Goal: Check status: Check status

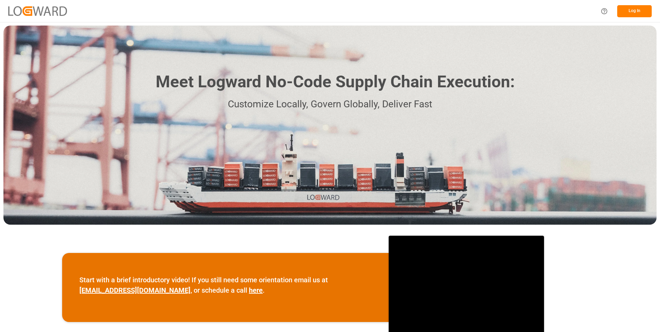
click at [639, 10] on button "Log In" at bounding box center [634, 11] width 35 height 12
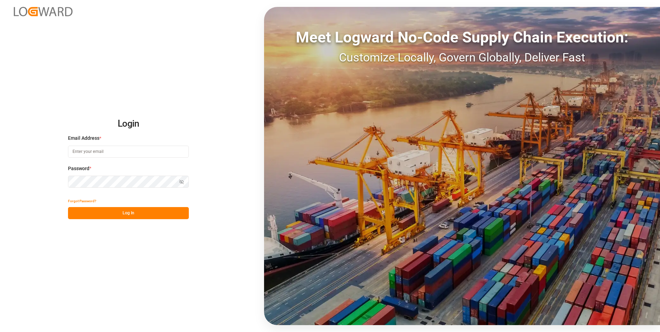
type input "julissa.then@leschaco.com"
click at [140, 214] on button "Log In" at bounding box center [128, 213] width 121 height 12
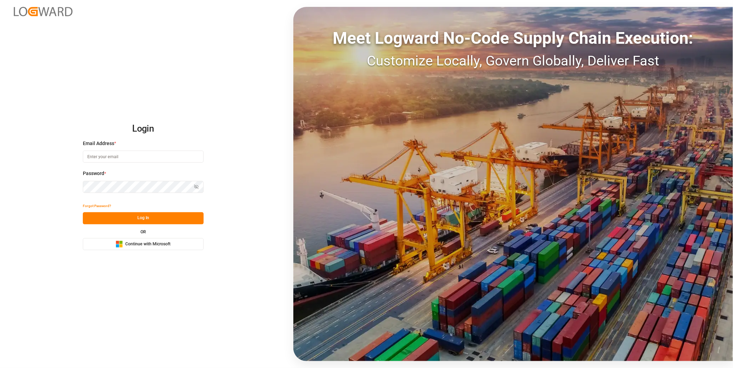
type input "julissa.then@leschaco.com"
click at [107, 221] on button "Log In" at bounding box center [143, 219] width 121 height 12
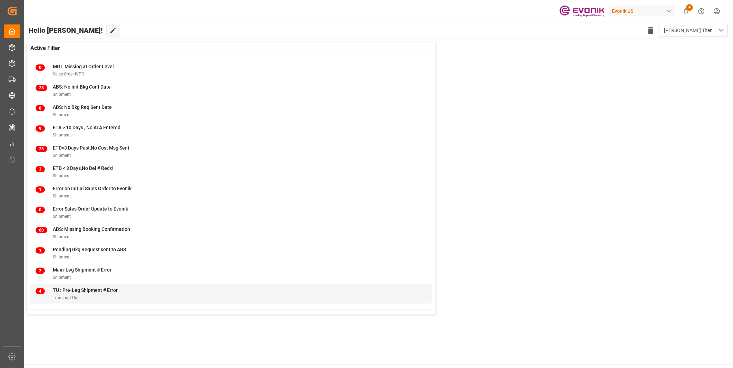
click at [92, 292] on span "TU : Pre-Leg Shipment # Error" at bounding box center [85, 291] width 65 height 6
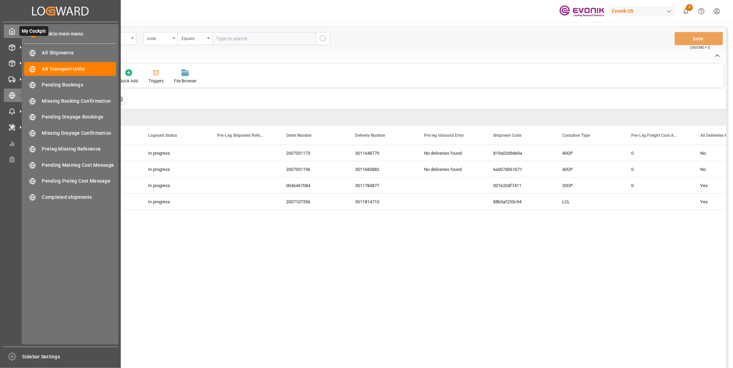
click at [13, 34] on polyline at bounding box center [12, 32] width 2 height 3
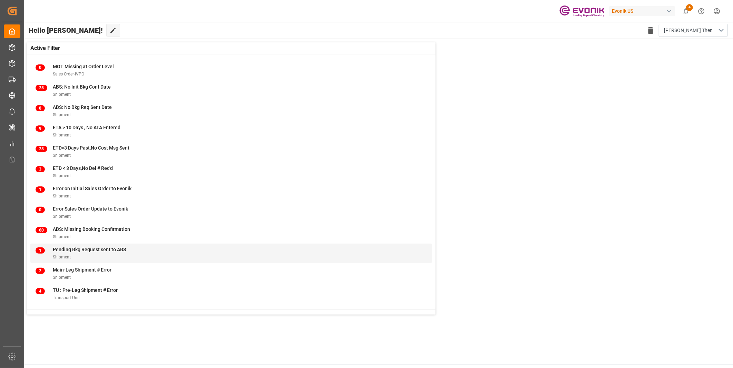
click at [103, 255] on div "Shipment" at bounding box center [89, 257] width 73 height 7
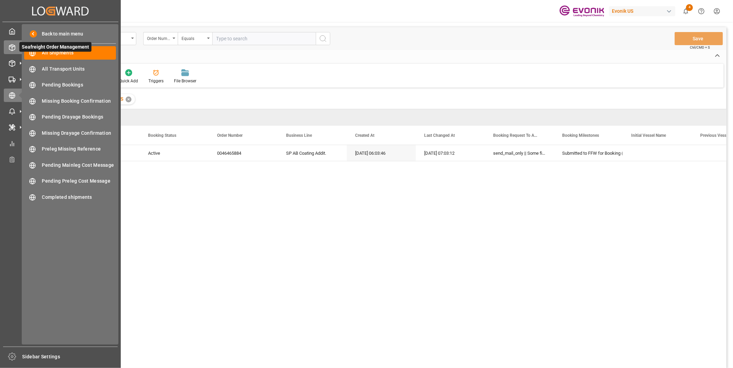
click at [17, 44] on icon at bounding box center [20, 47] width 7 height 7
click at [9, 44] on div at bounding box center [10, 47] width 12 height 7
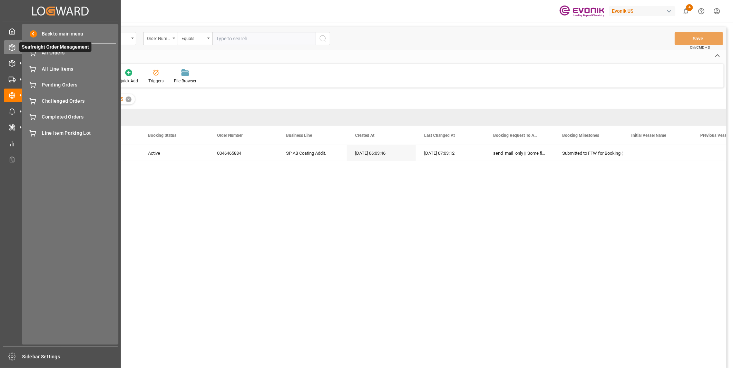
click at [16, 47] on icon at bounding box center [20, 47] width 14 height 14
click at [12, 47] on polyline at bounding box center [12, 46] width 6 height 1
click at [46, 54] on span "All Orders" at bounding box center [79, 52] width 74 height 7
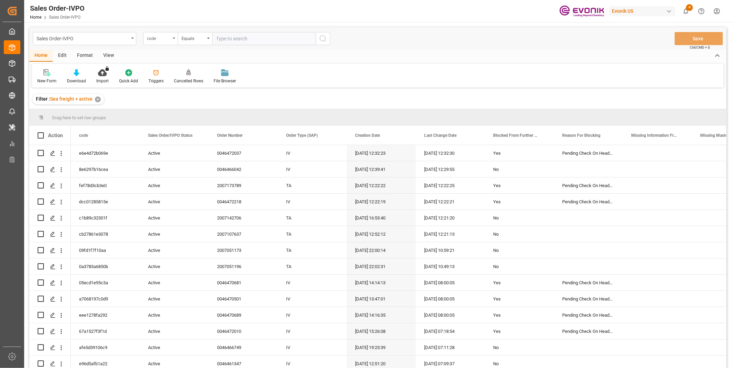
click at [171, 39] on div "code" at bounding box center [160, 38] width 35 height 13
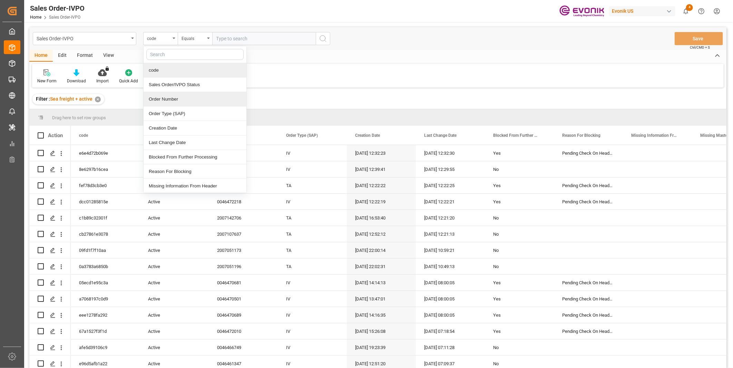
click at [172, 99] on div "Order Number" at bounding box center [195, 99] width 103 height 14
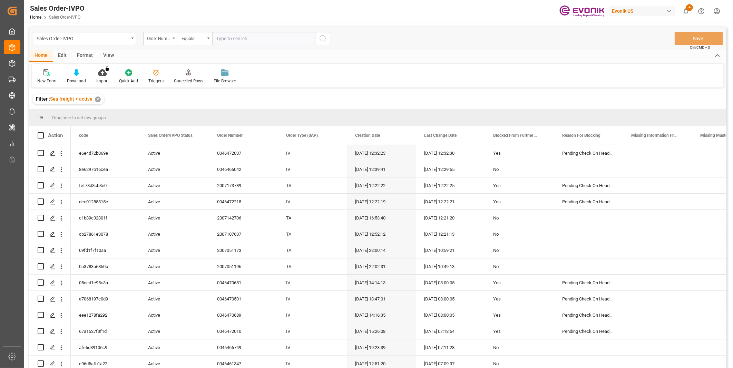
click at [228, 36] on input "text" at bounding box center [264, 38] width 104 height 13
paste input "0046470538"
type input "0046470538"
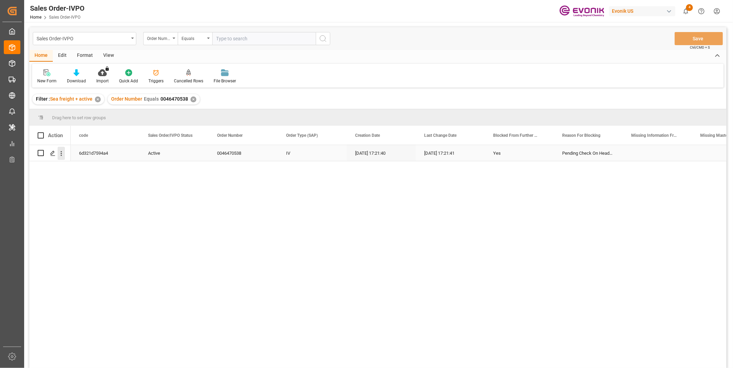
click at [61, 154] on icon "open menu" at bounding box center [61, 153] width 7 height 7
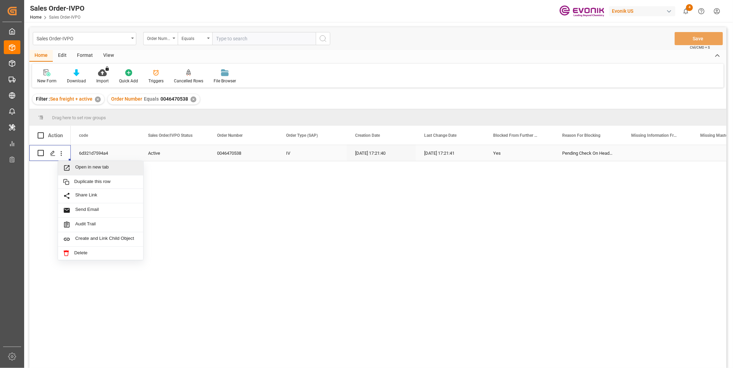
click at [101, 164] on div "Open in new tab" at bounding box center [100, 168] width 85 height 14
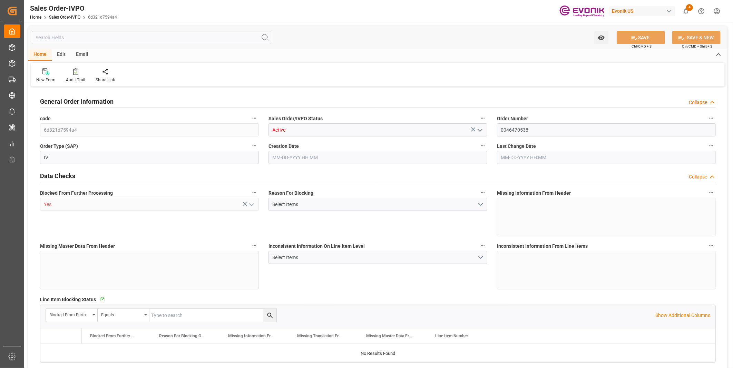
type input "TWKEL"
type input "0"
type input "1"
type input "6139.364"
type input "[DATE] 17:21"
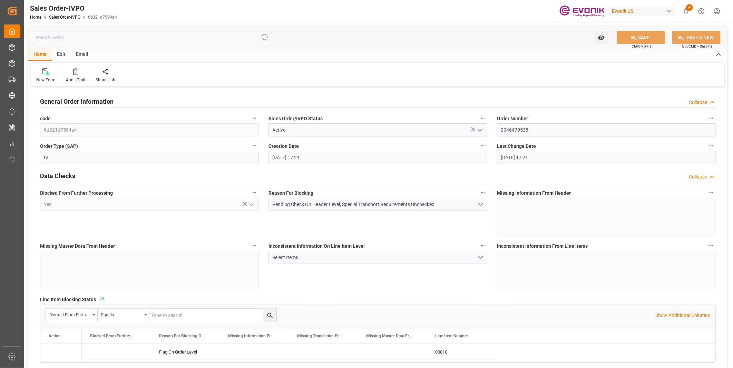
type input "[DATE] 17:21"
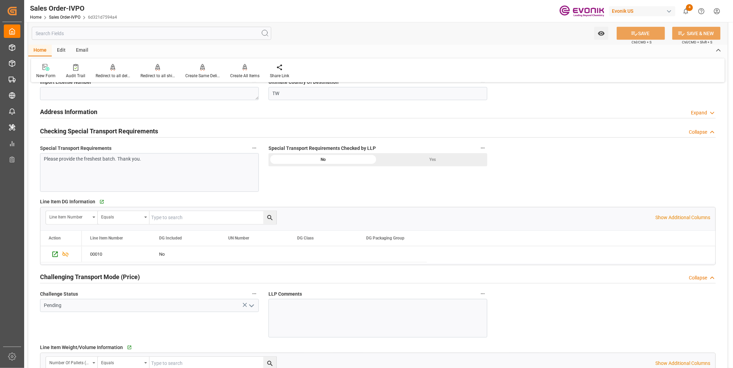
scroll to position [690, 0]
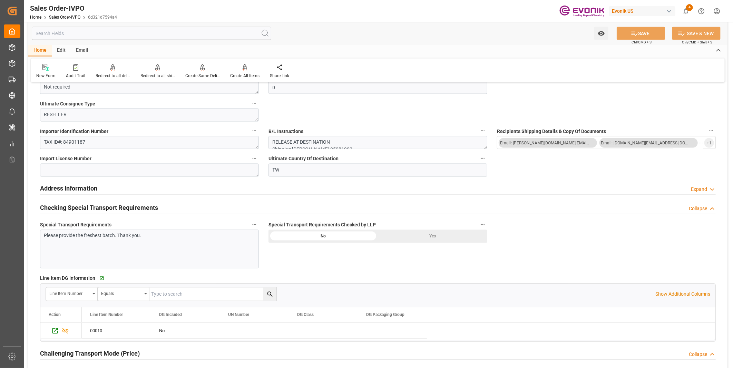
click at [118, 187] on div "Address Information Expand" at bounding box center [378, 188] width 676 height 13
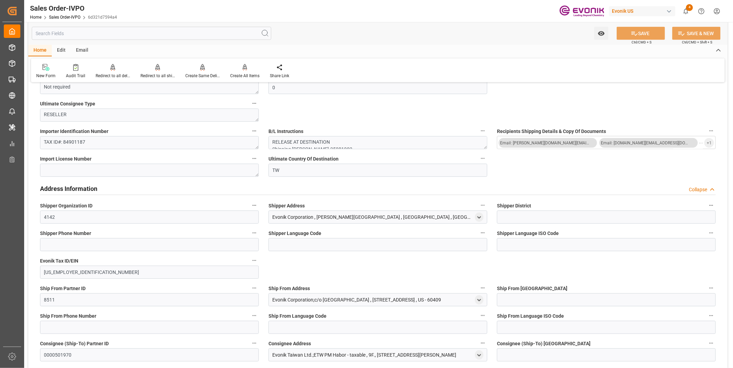
scroll to position [767, 0]
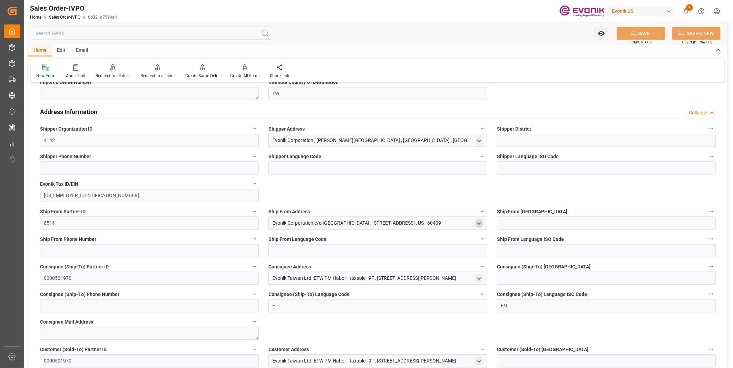
click at [477, 223] on icon "open menu" at bounding box center [479, 224] width 6 height 6
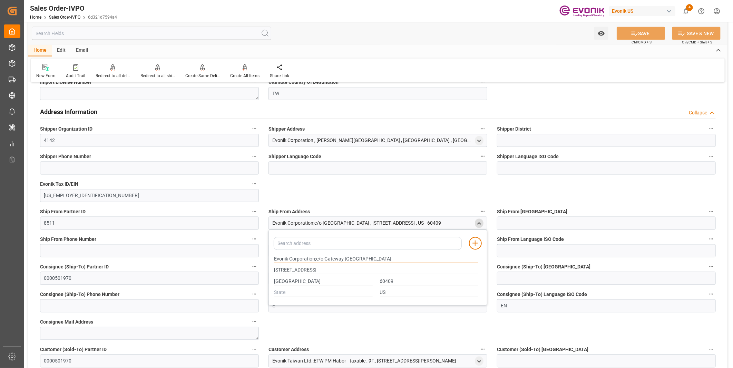
drag, startPoint x: 381, startPoint y: 257, endPoint x: 247, endPoint y: 257, distance: 133.5
click at [322, 271] on input "[STREET_ADDRESS]" at bounding box center [376, 271] width 204 height 8
drag, startPoint x: 324, startPoint y: 269, endPoint x: 207, endPoint y: 263, distance: 116.5
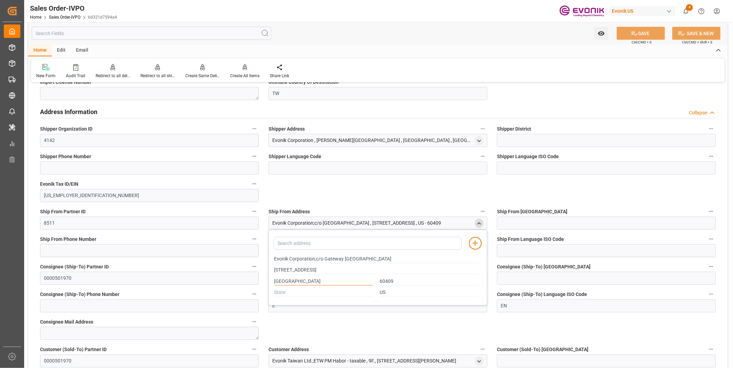
click at [321, 280] on input "[GEOGRAPHIC_DATA]" at bounding box center [323, 282] width 98 height 8
drag, startPoint x: 325, startPoint y: 280, endPoint x: 216, endPoint y: 278, distance: 109.4
click at [404, 280] on input "60409" at bounding box center [429, 282] width 98 height 8
drag, startPoint x: 403, startPoint y: 281, endPoint x: 363, endPoint y: 274, distance: 40.6
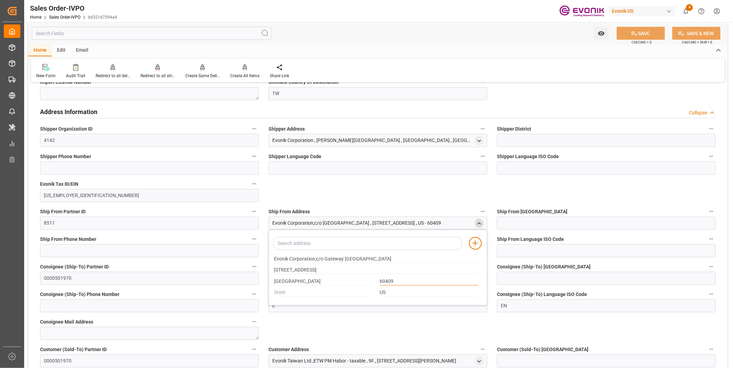
click at [363, 274] on div "Evonik Corporation;c/o [GEOGRAPHIC_DATA] [STREET_ADDRESS]" at bounding box center [375, 276] width 211 height 45
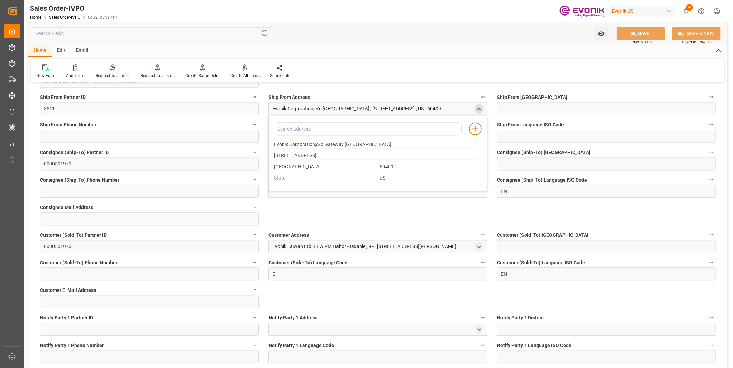
click at [482, 109] on div "close menu" at bounding box center [479, 108] width 9 height 9
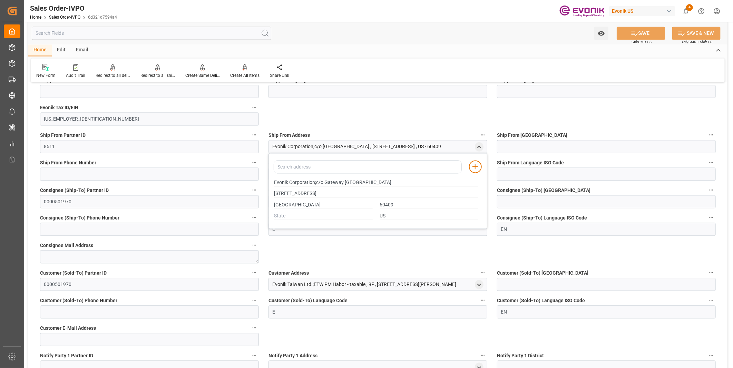
scroll to position [690, 0]
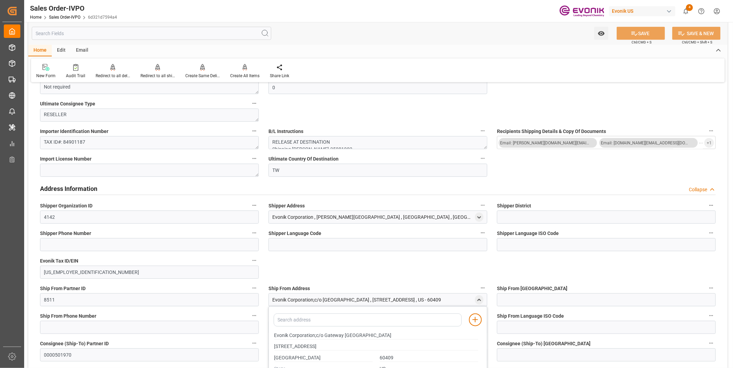
click at [705, 189] on div "Collapse" at bounding box center [698, 189] width 18 height 7
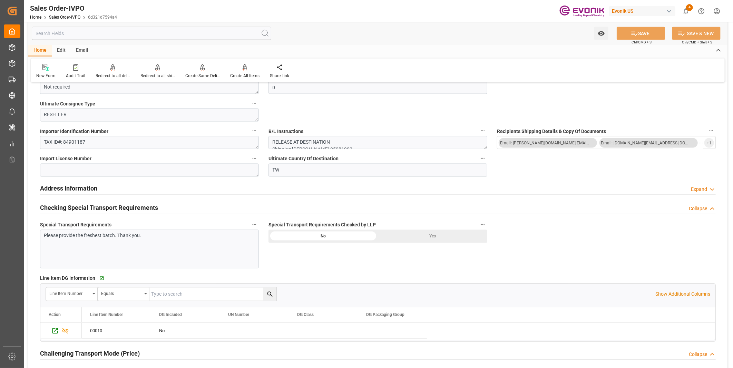
scroll to position [767, 0]
